Goal: Task Accomplishment & Management: Use online tool/utility

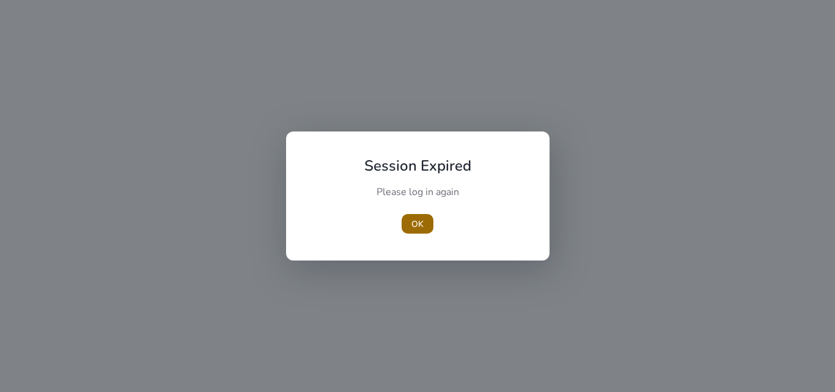
click at [417, 226] on span "OK" at bounding box center [417, 224] width 12 height 13
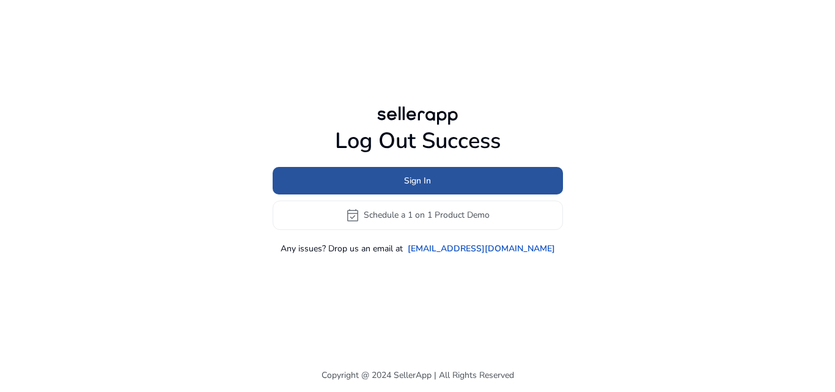
click at [416, 177] on span "Sign In" at bounding box center [417, 180] width 27 height 13
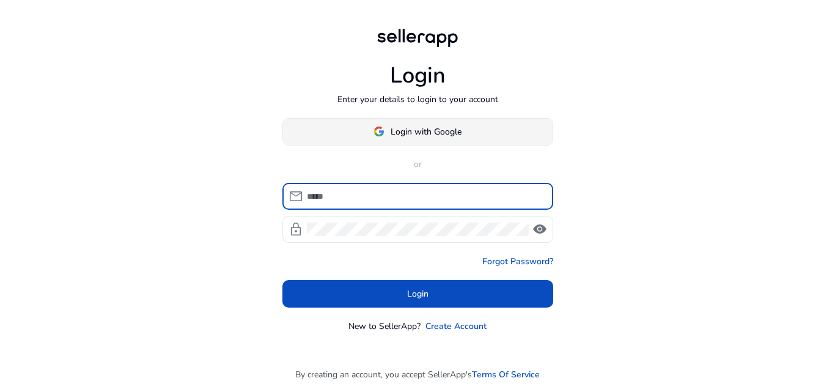
click at [416, 127] on span "Login with Google" at bounding box center [426, 131] width 71 height 13
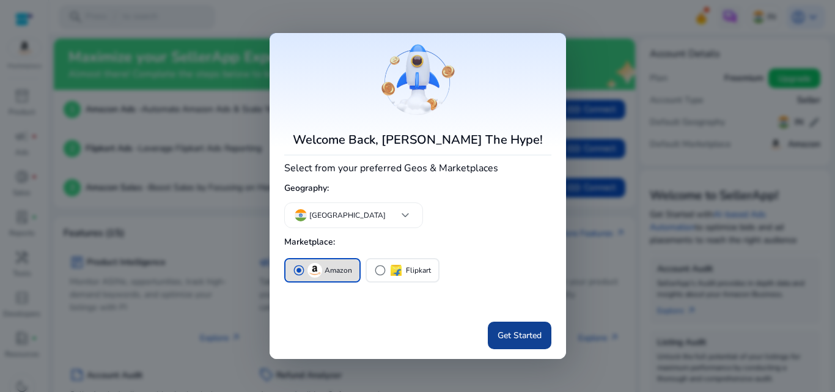
click at [508, 333] on span "Get Started" at bounding box center [519, 335] width 44 height 13
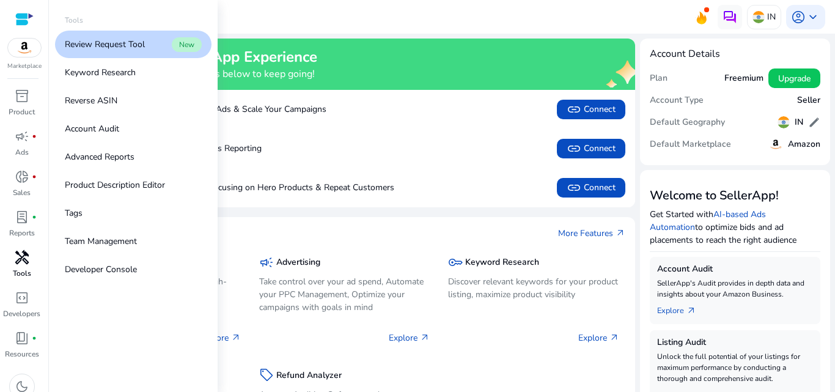
click at [21, 256] on span "handyman" at bounding box center [22, 257] width 15 height 15
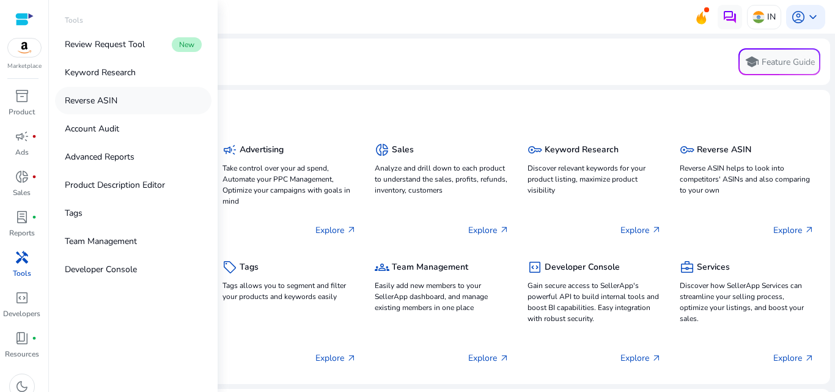
click at [103, 106] on p "Reverse ASIN" at bounding box center [91, 100] width 53 height 13
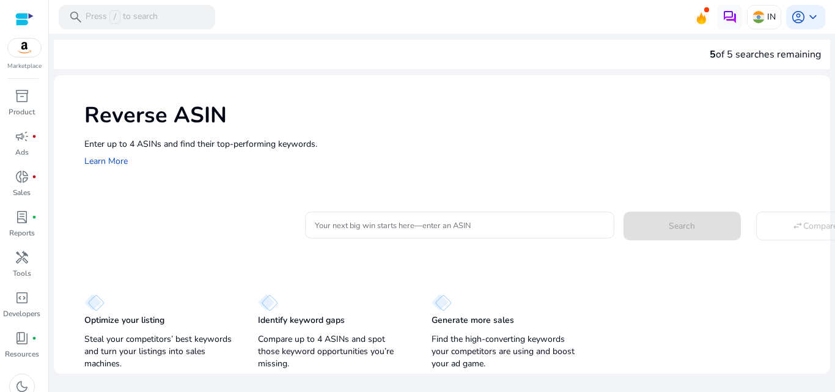
click at [397, 133] on div "Reverse ASIN Enter up to 4 ASINs and find their top-performing keywords. Learn …" at bounding box center [442, 133] width 776 height 117
click at [150, 218] on div "Your next big win starts here—enter an ASIN Search swap_horiz Compare" at bounding box center [452, 223] width 736 height 30
click at [198, 104] on h1 "Reverse ASIN" at bounding box center [450, 115] width 733 height 26
click at [504, 117] on h1 "Reverse ASIN" at bounding box center [450, 115] width 733 height 26
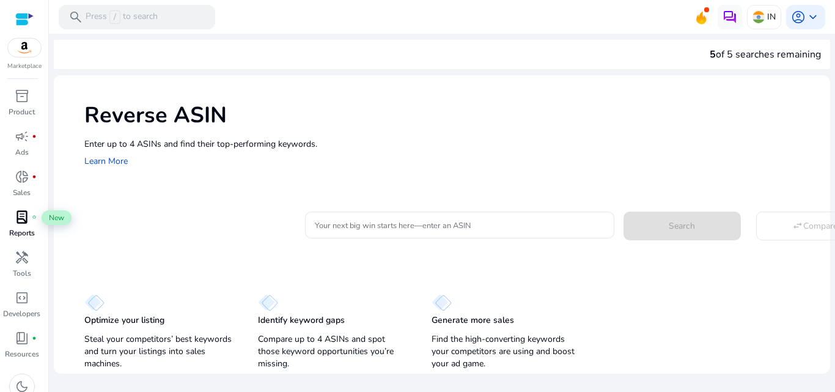
click at [22, 221] on span "lab_profile" at bounding box center [22, 217] width 15 height 15
click at [24, 188] on p "Sales" at bounding box center [22, 192] width 18 height 11
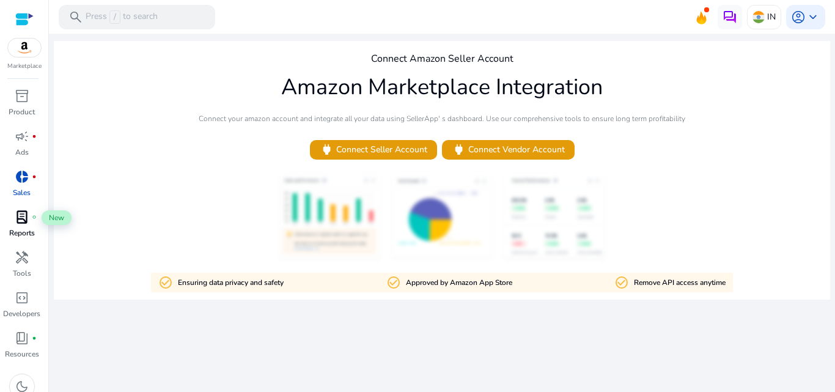
click at [22, 213] on span "lab_profile" at bounding box center [22, 217] width 15 height 15
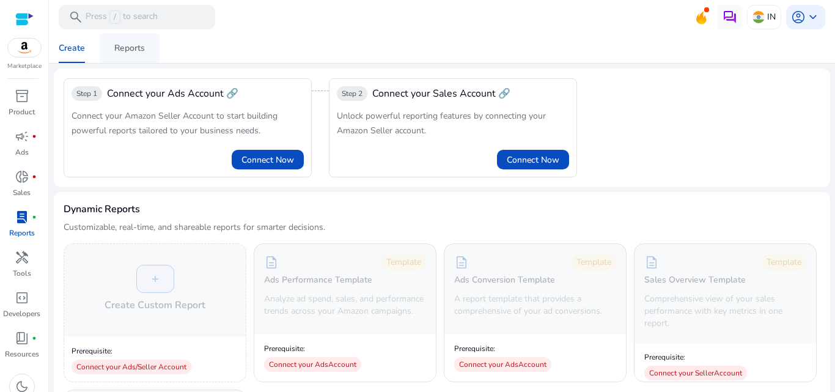
click at [123, 56] on span "Reports" at bounding box center [129, 48] width 31 height 29
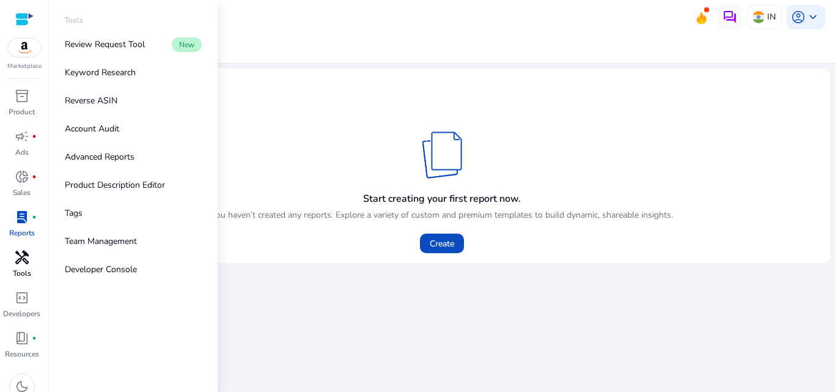
click at [22, 263] on span "handyman" at bounding box center [22, 257] width 15 height 15
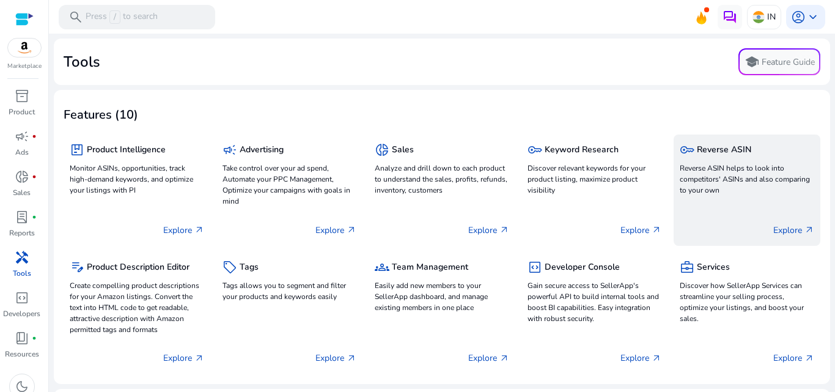
click at [726, 164] on p "Reverse ASIN helps to look into competitors' ASINs and also comparing to your o…" at bounding box center [747, 179] width 134 height 33
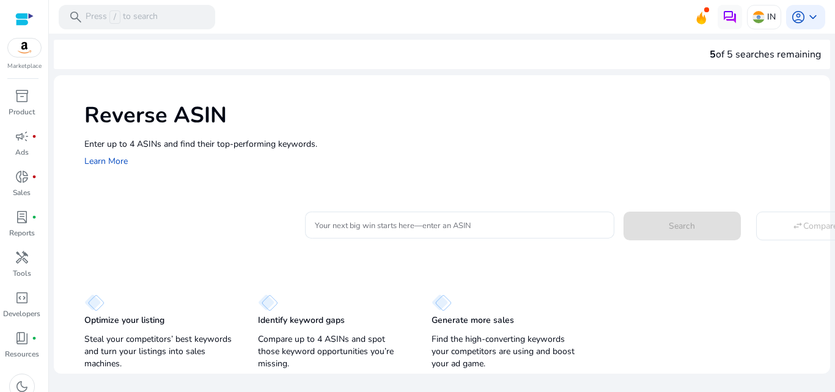
click at [152, 173] on div "Reverse ASIN Enter up to 4 ASINs and find their top-performing keywords. Learn …" at bounding box center [442, 133] width 776 height 117
drag, startPoint x: 0, startPoint y: 0, endPoint x: 152, endPoint y: 173, distance: 230.4
click at [152, 173] on div "Reverse ASIN Enter up to 4 ASINs and find their top-performing keywords. Learn …" at bounding box center [442, 133] width 776 height 117
